Goal: Answer question/provide support

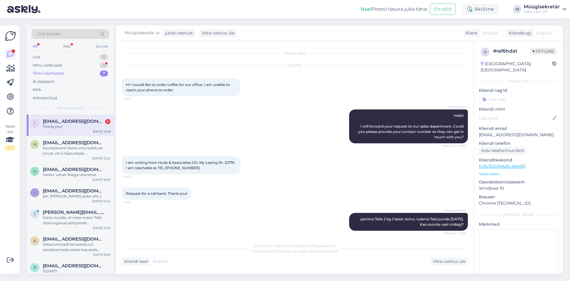
scroll to position [85, 0]
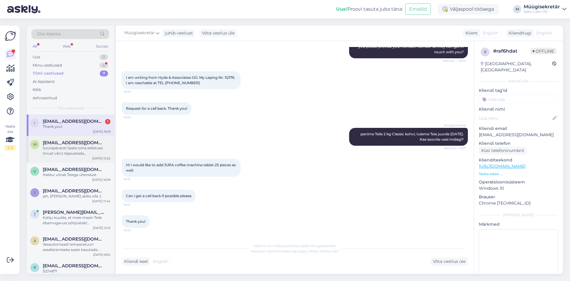
click at [74, 148] on div "Suurepärane! Saate oma eelistuse (must värv) täpsustada hinnapakkumise päringut…" at bounding box center [77, 150] width 68 height 11
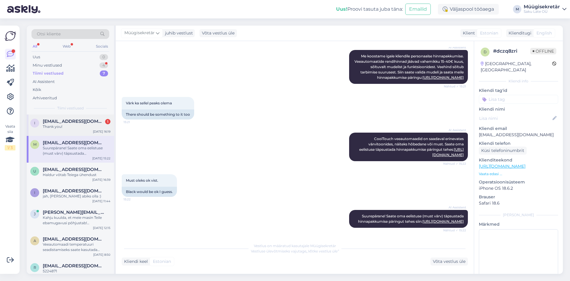
click at [67, 124] on span "[EMAIL_ADDRESS][DOMAIN_NAME]" at bounding box center [74, 120] width 62 height 5
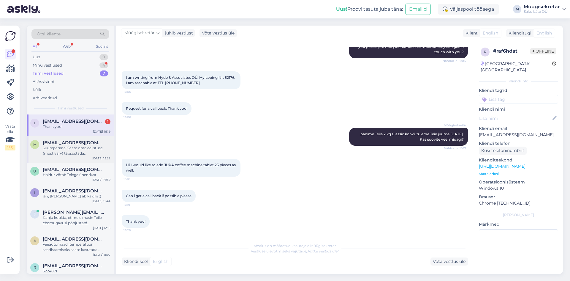
click at [68, 143] on span "[EMAIL_ADDRESS][DOMAIN_NAME]" at bounding box center [74, 142] width 62 height 5
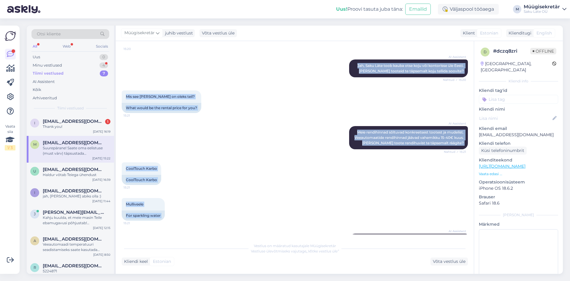
scroll to position [321, 0]
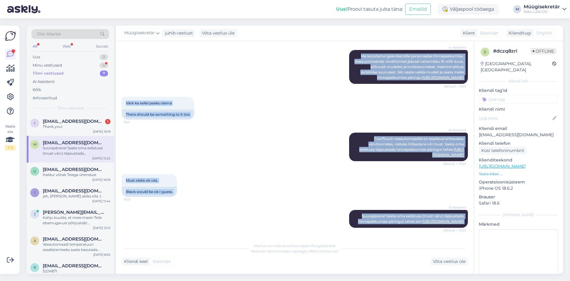
drag, startPoint x: 125, startPoint y: 82, endPoint x: 397, endPoint y: 259, distance: 324.7
click at [397, 259] on div "Vestlus algas [DATE] Tere! 15:19 Hello! AI Assistent [PERSON_NAME], kuidas saan…" at bounding box center [295, 157] width 358 height 233
copy div "Lore! 72:98 Ipsum! DO Sitametco Adip, elitse doei temp inci utlabo? Etdolo ✓ 42…"
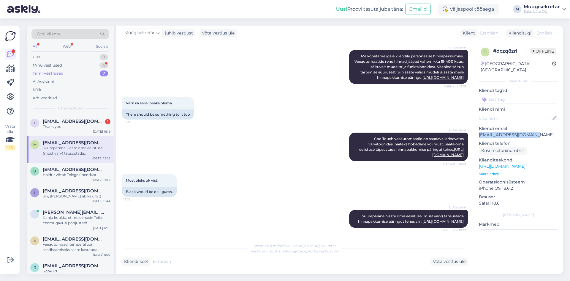
drag, startPoint x: 541, startPoint y: 128, endPoint x: 478, endPoint y: 126, distance: 62.4
click at [478, 126] on div "d # dczq8zri Offline [GEOGRAPHIC_DATA], [GEOGRAPHIC_DATA] Kliendi info Kliendi …" at bounding box center [518, 166] width 89 height 250
copy p "[EMAIL_ADDRESS][DOMAIN_NAME]"
click at [72, 118] on div "i [EMAIL_ADDRESS][DOMAIN_NAME] 1 Thank you! [DATE] 16:19" at bounding box center [70, 124] width 87 height 21
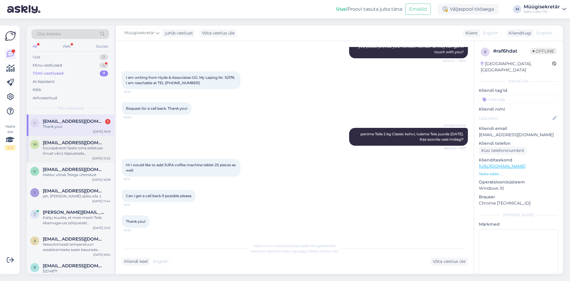
click at [59, 144] on span "[EMAIL_ADDRESS][DOMAIN_NAME]" at bounding box center [74, 142] width 62 height 5
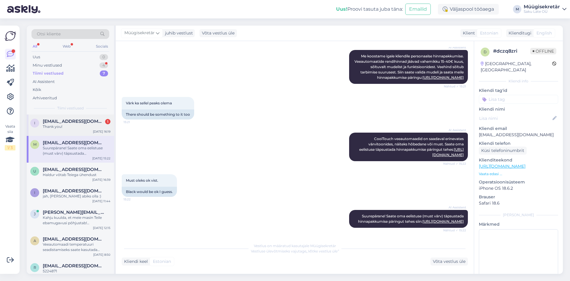
click at [59, 128] on div "Thank you!" at bounding box center [77, 126] width 68 height 5
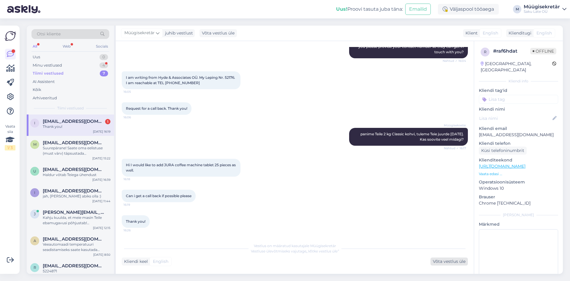
click at [449, 262] on div "Võta vestlus üle" at bounding box center [449, 261] width 37 height 8
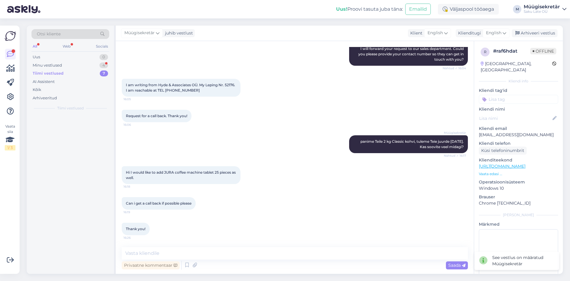
scroll to position [78, 0]
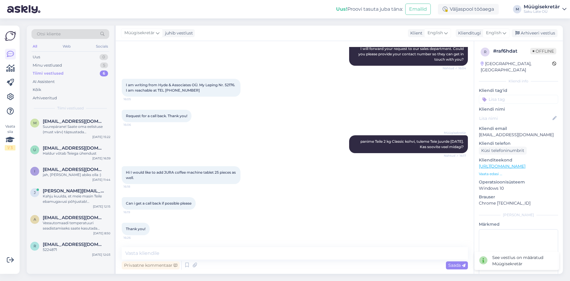
click at [43, 74] on div "Tiimi vestlused" at bounding box center [48, 73] width 31 height 6
click at [48, 63] on div "Minu vestlused" at bounding box center [47, 65] width 29 height 6
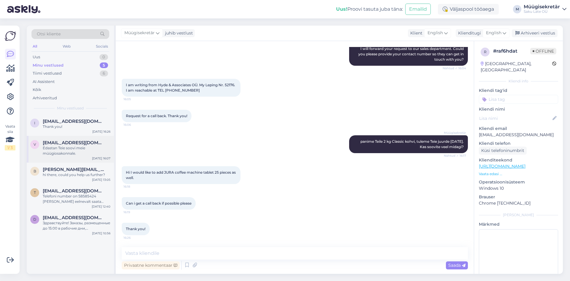
click at [72, 142] on span "[EMAIL_ADDRESS][DOMAIN_NAME]" at bounding box center [74, 142] width 62 height 5
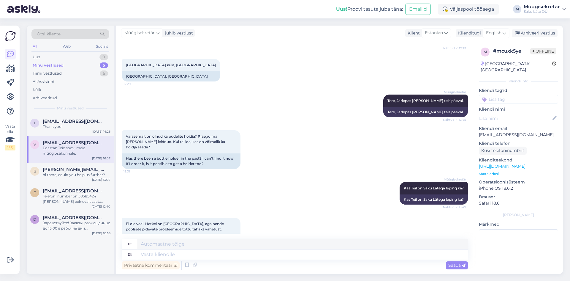
scroll to position [201, 0]
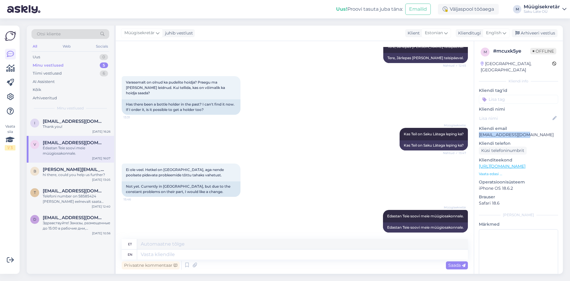
drag, startPoint x: 529, startPoint y: 126, endPoint x: 478, endPoint y: 126, distance: 51.4
click at [478, 126] on div "m # mcuxk5ye Offline [GEOGRAPHIC_DATA], [GEOGRAPHIC_DATA] Kliendi info Kliendi …" at bounding box center [518, 166] width 89 height 250
copy p "[EMAIL_ADDRESS][DOMAIN_NAME]"
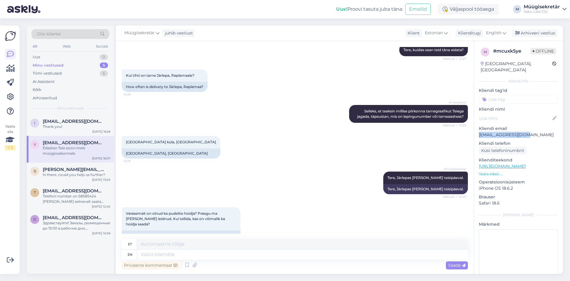
scroll to position [0, 0]
